Goal: Task Accomplishment & Management: Use online tool/utility

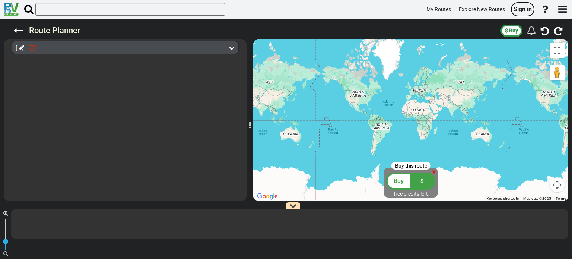
click at [520, 12] on span "Sign in" at bounding box center [523, 9] width 18 height 7
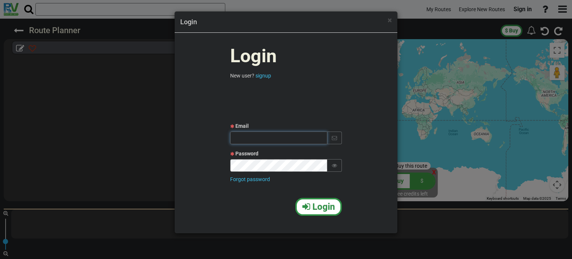
click at [252, 143] on input "text" at bounding box center [278, 138] width 97 height 13
type input "i"
click at [286, 140] on input "text" at bounding box center [278, 138] width 97 height 13
paste input "itamar13198@gmail.com"
type input "itamar13198@gmail.com"
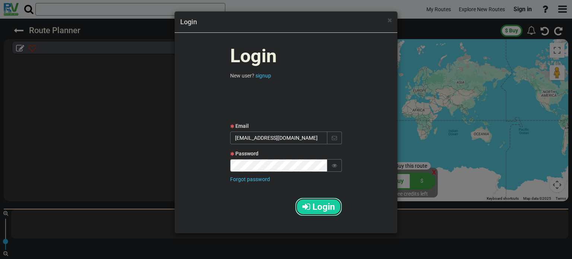
click at [313, 202] on span "Login" at bounding box center [324, 207] width 22 height 10
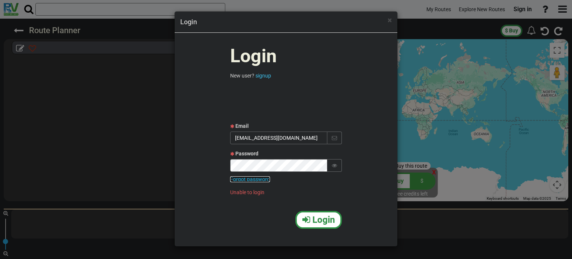
click at [249, 179] on link "Forgot password" at bounding box center [250, 179] width 40 height 6
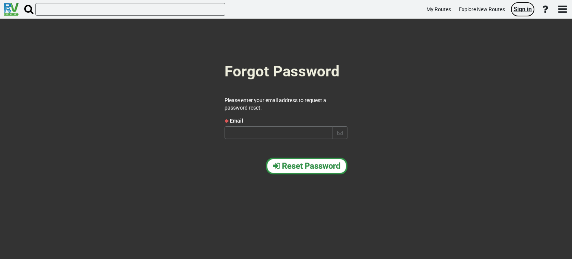
click at [517, 13] on link "Sign in" at bounding box center [523, 9] width 25 height 16
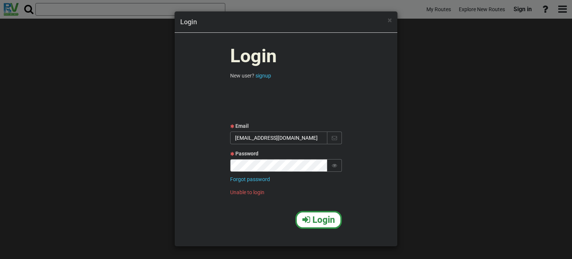
click at [336, 165] on icon at bounding box center [334, 165] width 5 height 5
click at [310, 215] on button "Login" at bounding box center [319, 220] width 47 height 18
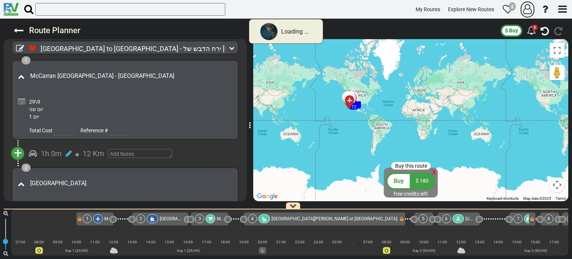
click at [526, 8] on icon "button" at bounding box center [528, 9] width 9 height 10
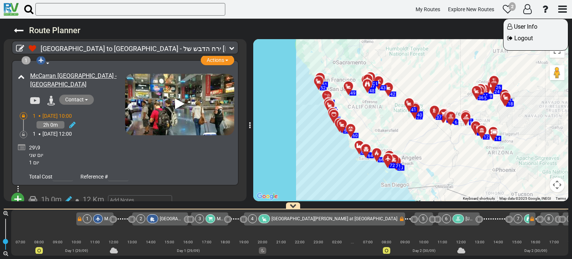
click at [246, 78] on div at bounding box center [286, 129] width 572 height 259
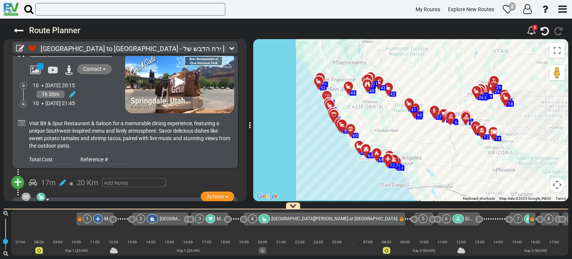
scroll to position [5866, 0]
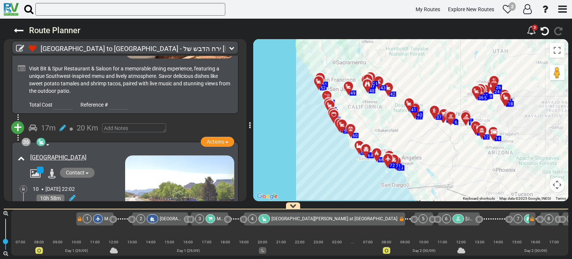
click at [21, 233] on icon at bounding box center [21, 236] width 7 height 7
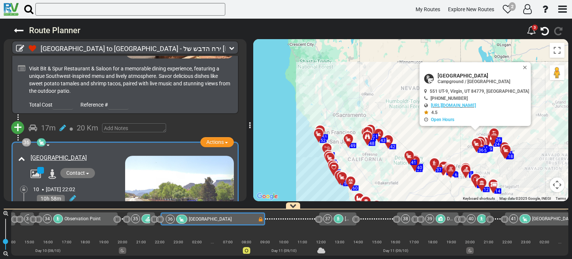
scroll to position [0, 3271]
drag, startPoint x: 128, startPoint y: 165, endPoint x: 7, endPoint y: 168, distance: 121.5
click at [7, 168] on div "36 Campground / Rv Park Actions Add Activity Replace" at bounding box center [125, 207] width 243 height 132
type textarea "הוזמנו 3 לילות-"
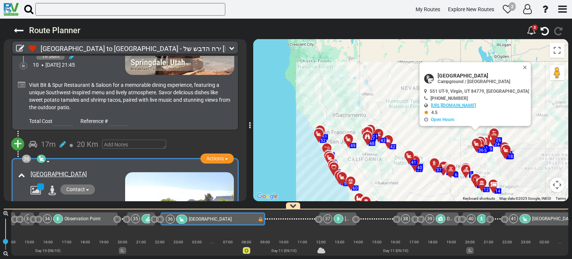
click at [24, 250] on icon at bounding box center [21, 253] width 7 height 7
click at [69, 250] on textarea "הוזמנו 3 לילות-" at bounding box center [130, 260] width 203 height 20
type textarea "הוזמנו 3 לילות-06-09/10"
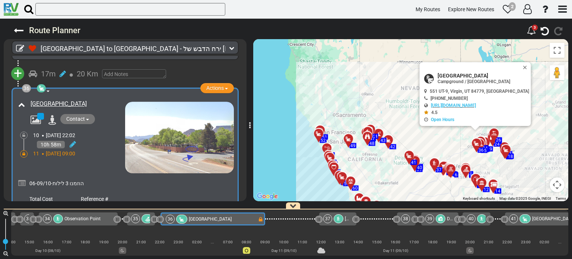
scroll to position [5924, 0]
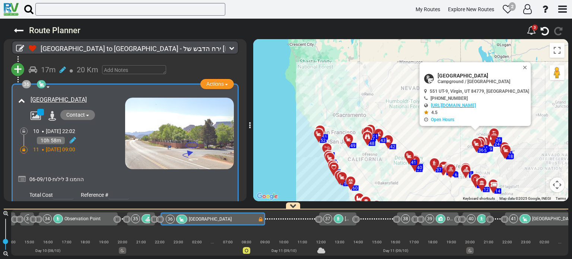
click at [57, 190] on input "number" at bounding box center [63, 194] width 20 height 9
type input "250"
click at [22, 174] on div at bounding box center [21, 179] width 7 height 11
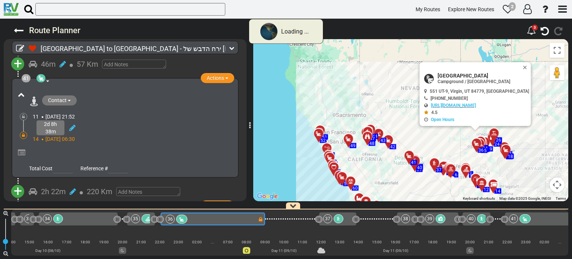
scroll to position [5274, 0]
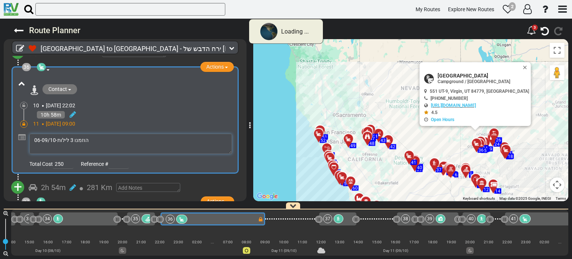
click at [41, 134] on textarea "הוזמנו 3 לילות-06-09/10" at bounding box center [130, 144] width 203 height 20
click at [31, 134] on div "הוזמנו 3 לילות-06-09/10" at bounding box center [130, 144] width 203 height 20
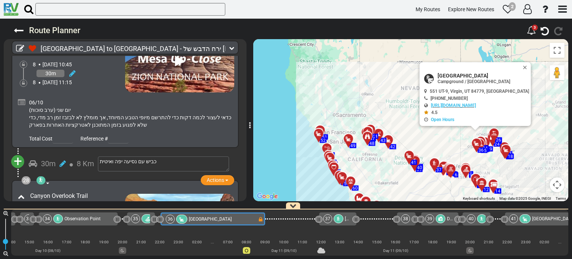
scroll to position [4583, 0]
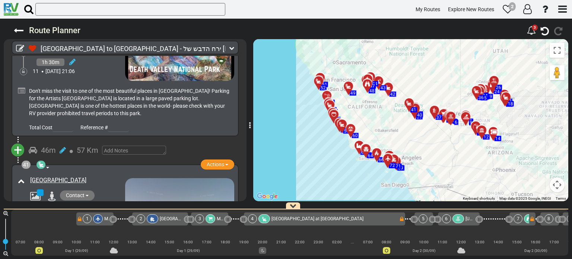
scroll to position [6634, 0]
